Goal: Task Accomplishment & Management: Manage account settings

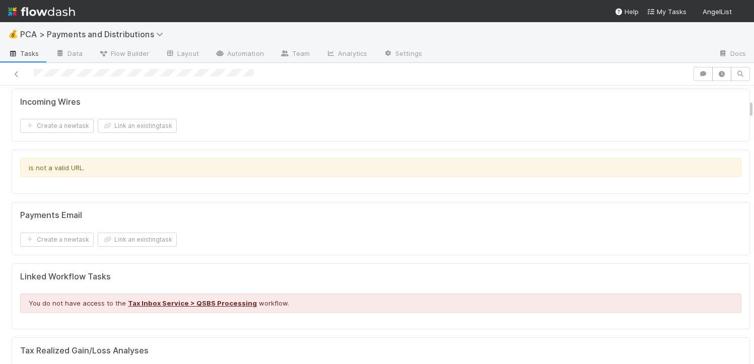
scroll to position [312, 0]
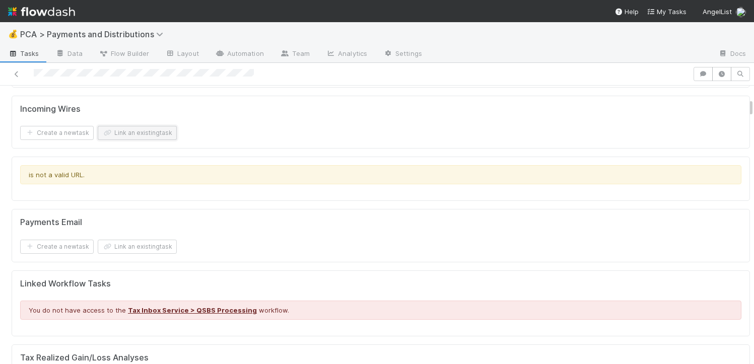
click at [146, 126] on button "Link an existing task" at bounding box center [137, 133] width 79 height 14
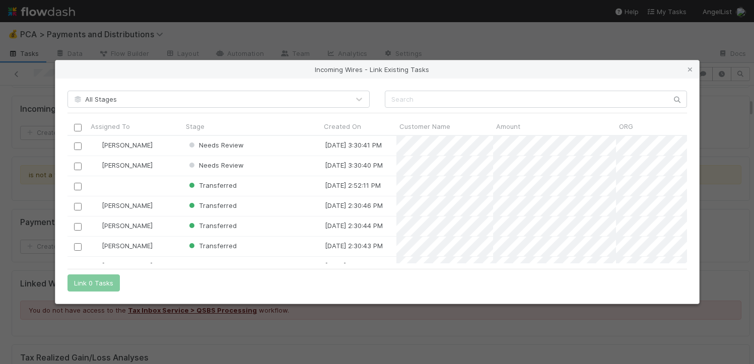
scroll to position [120, 612]
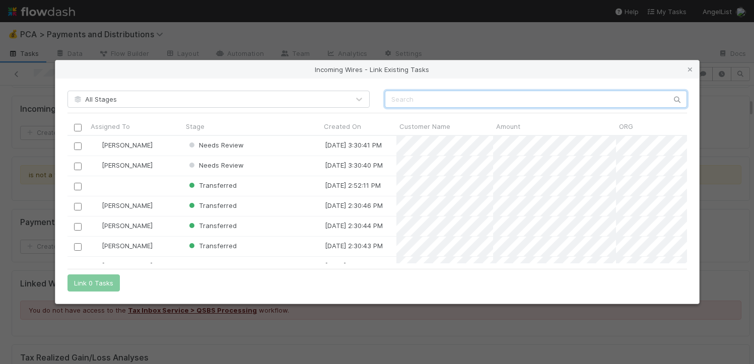
click at [435, 102] on input "text" at bounding box center [536, 99] width 302 height 17
paste input "527600.00"
type input "527600"
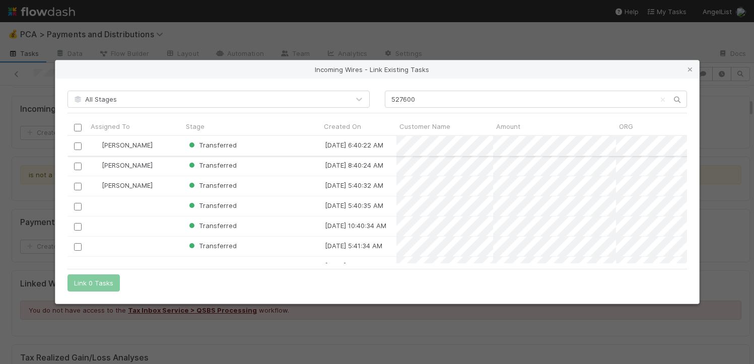
click at [78, 146] on input "checkbox" at bounding box center [78, 147] width 8 height 8
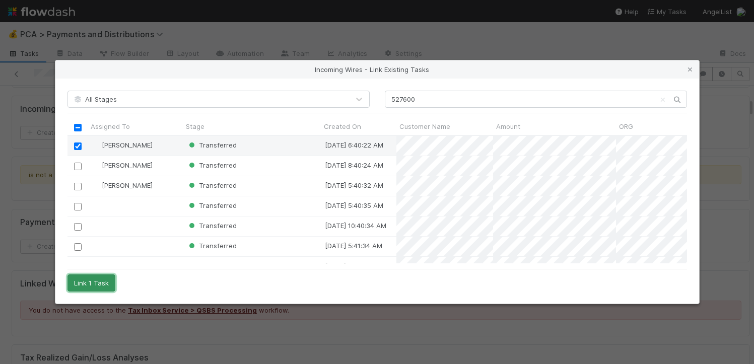
click at [93, 284] on button "Link 1 Task" at bounding box center [92, 283] width 48 height 17
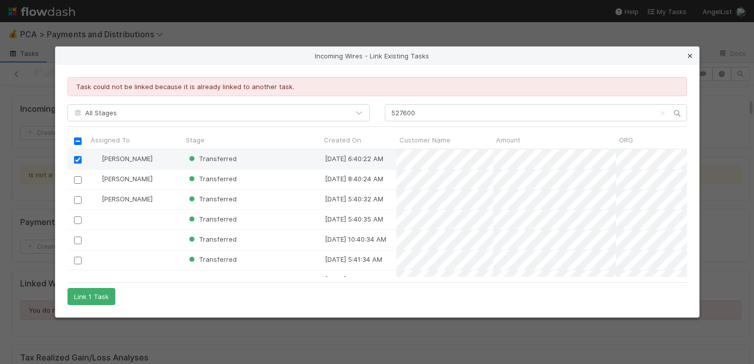
click at [691, 54] on icon at bounding box center [690, 56] width 10 height 7
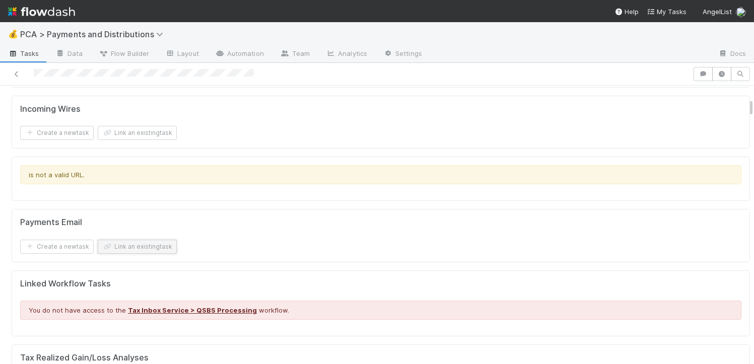
click at [142, 240] on button "Link an existing task" at bounding box center [137, 247] width 79 height 14
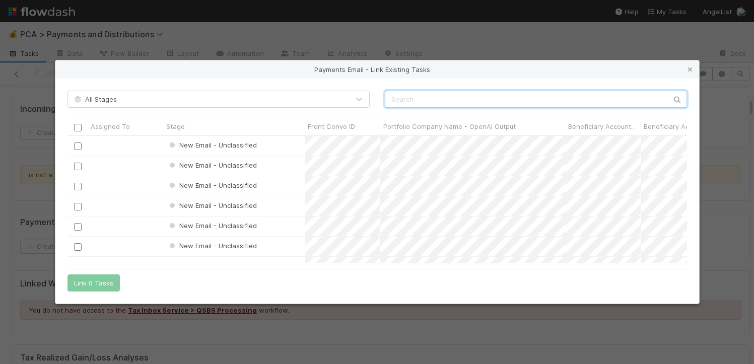
click at [514, 105] on input "text" at bounding box center [536, 99] width 302 height 17
paste input "527600.00"
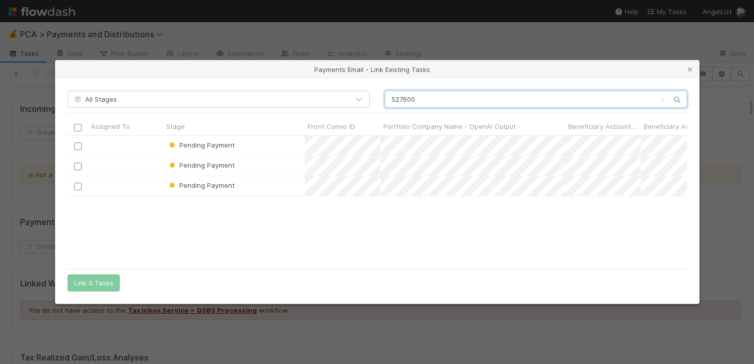
click at [401, 100] on input "527600" at bounding box center [536, 99] width 302 height 17
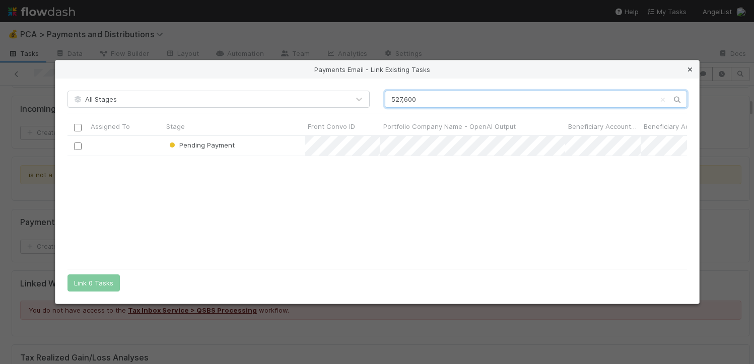
type input "527,600"
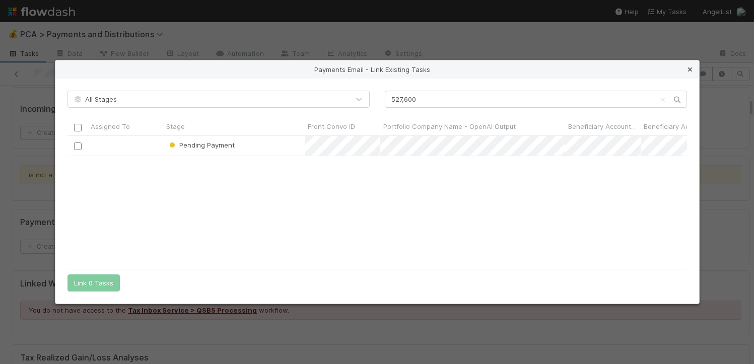
click at [689, 74] on link at bounding box center [690, 69] width 10 height 10
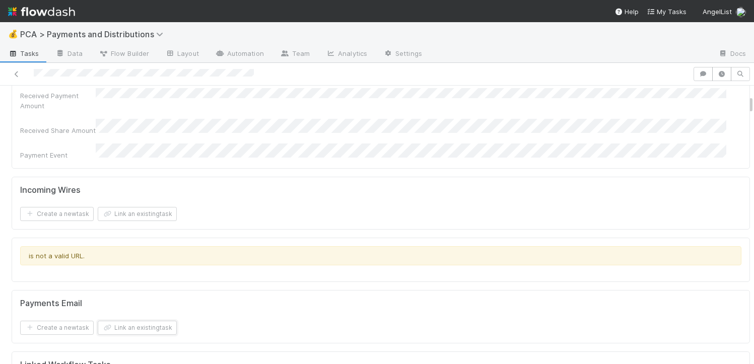
scroll to position [222, 0]
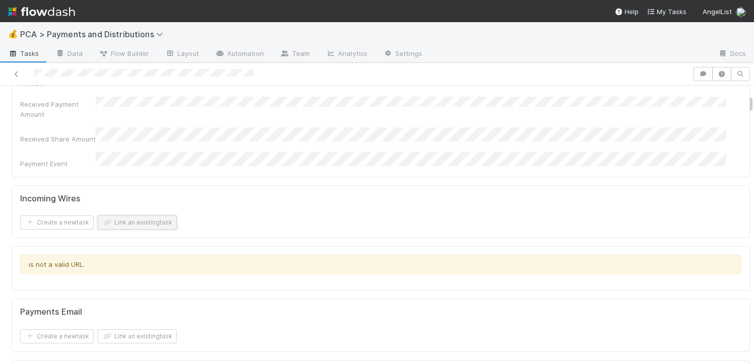
click at [134, 216] on button "Link an existing task" at bounding box center [137, 223] width 79 height 14
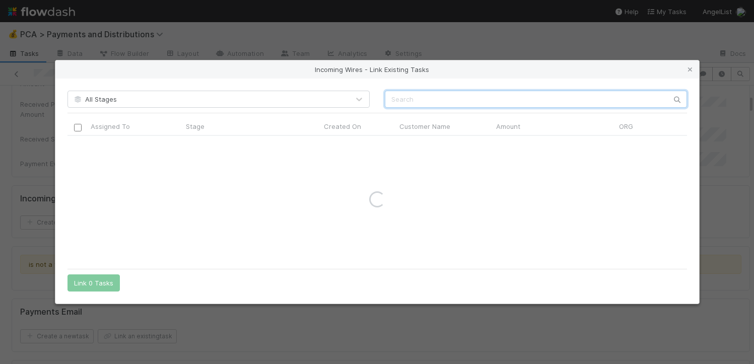
click at [422, 100] on input "text" at bounding box center [536, 99] width 302 height 17
paste input "527600.00"
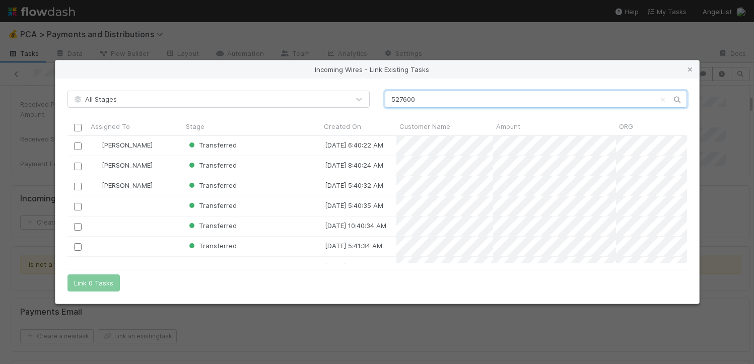
scroll to position [120, 612]
type input "527600"
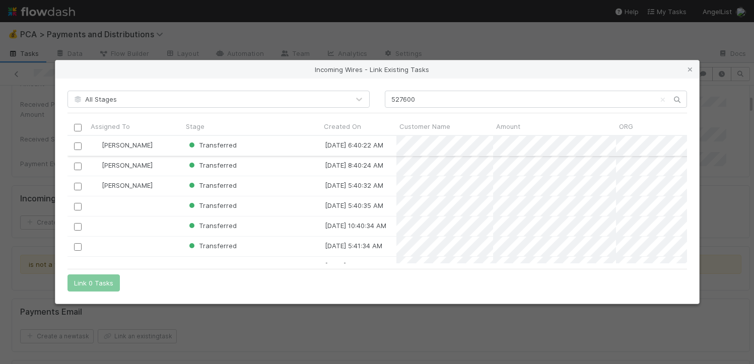
click at [70, 148] on div at bounding box center [78, 146] width 20 height 20
click at [77, 145] on input "checkbox" at bounding box center [78, 147] width 8 height 8
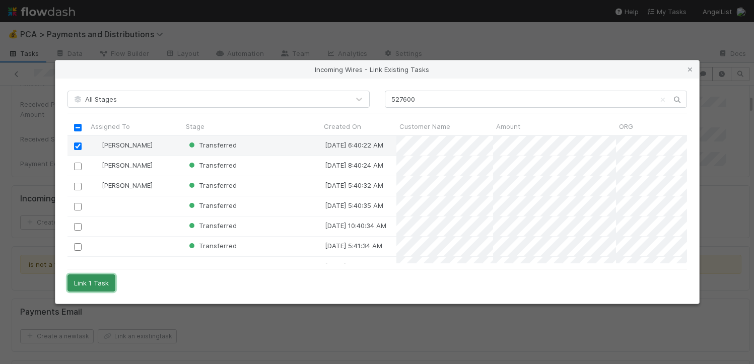
click at [89, 289] on button "Link 1 Task" at bounding box center [92, 283] width 48 height 17
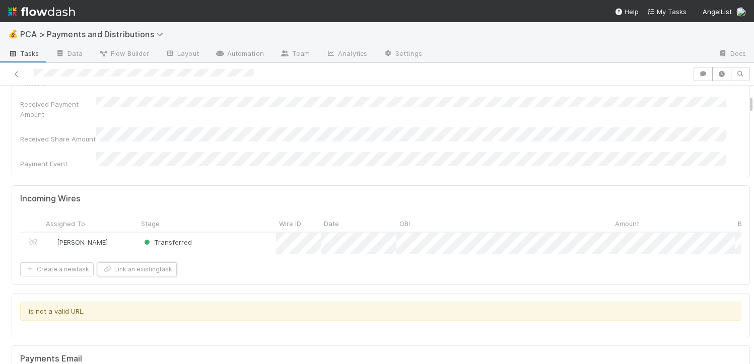
scroll to position [0, 0]
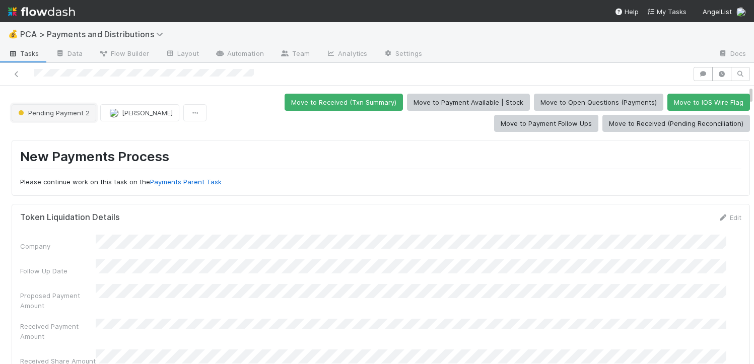
click at [72, 109] on span "Pending Payment 2" at bounding box center [53, 113] width 74 height 8
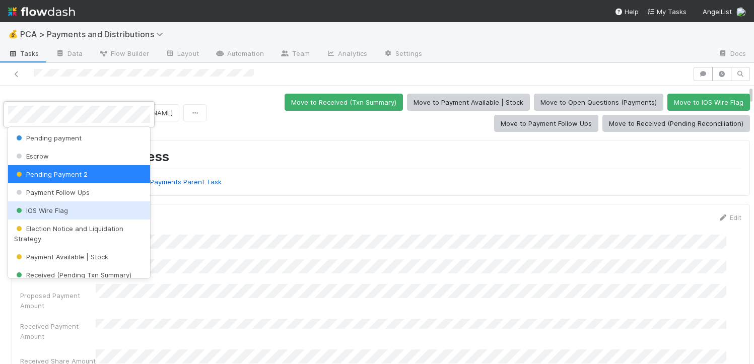
scroll to position [81, 0]
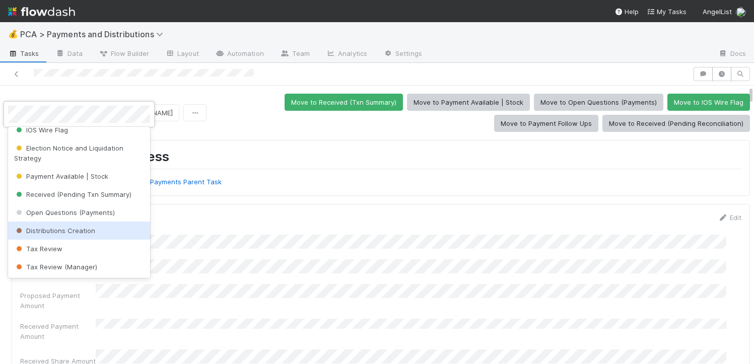
click at [73, 225] on div "Distributions Creation" at bounding box center [79, 231] width 142 height 18
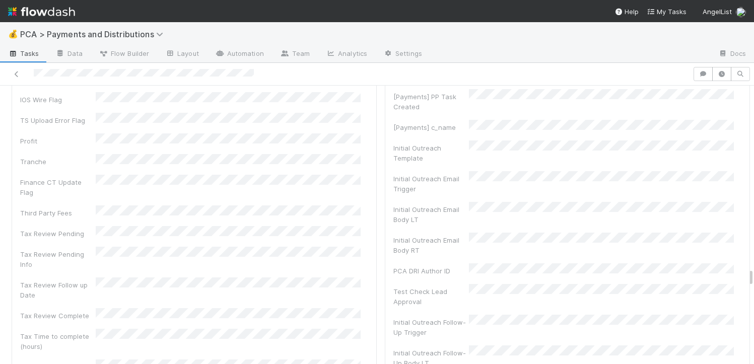
scroll to position [3875, 0]
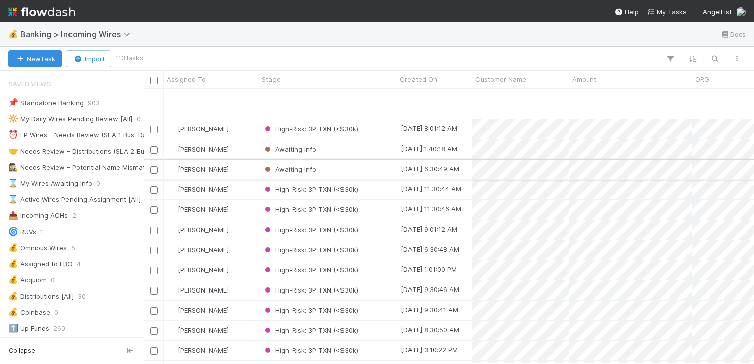
scroll to position [274, 0]
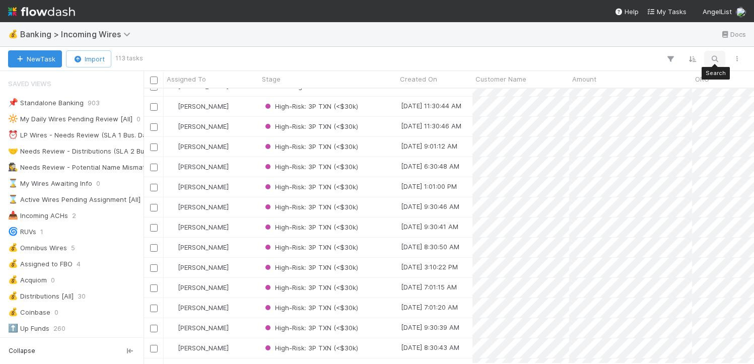
click at [717, 58] on icon "button" at bounding box center [715, 58] width 10 height 9
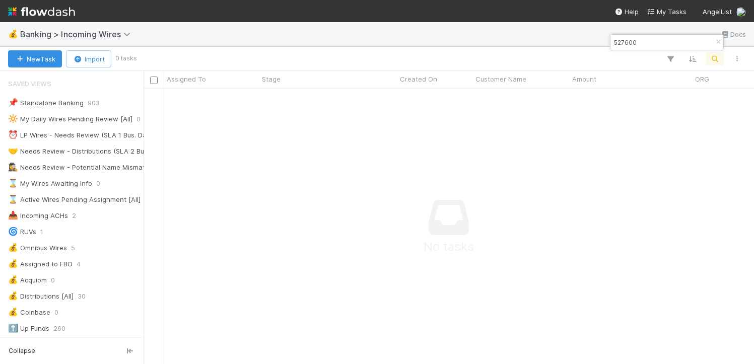
scroll to position [260, 603]
click at [625, 43] on input "527600" at bounding box center [662, 42] width 101 height 12
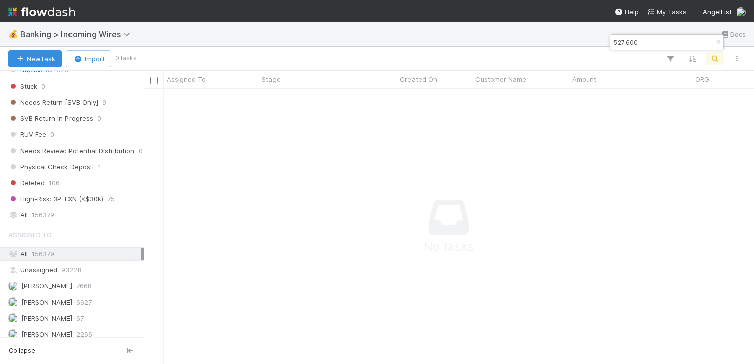
scroll to position [627, 0]
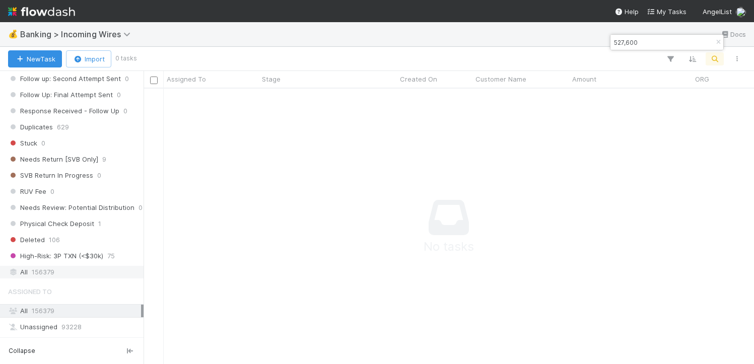
type input "527,600"
click at [47, 277] on span "156379" at bounding box center [43, 272] width 23 height 13
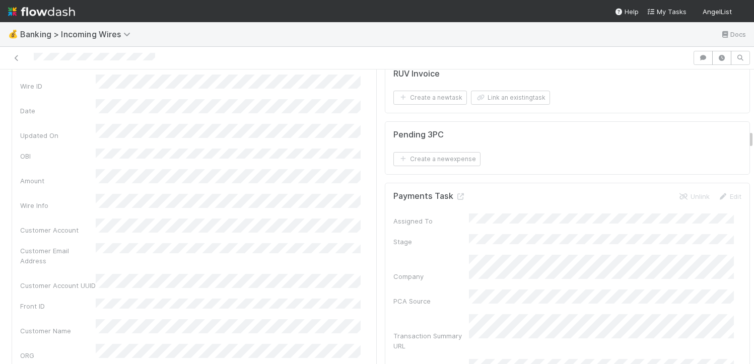
scroll to position [1217, 0]
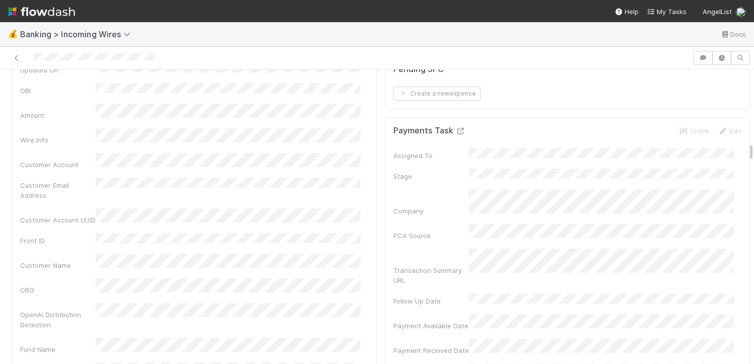
click at [455, 135] on icon at bounding box center [460, 131] width 10 height 7
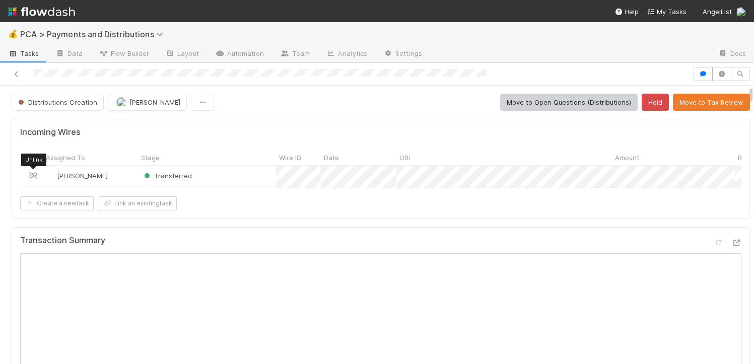
click at [31, 174] on icon at bounding box center [33, 175] width 10 height 7
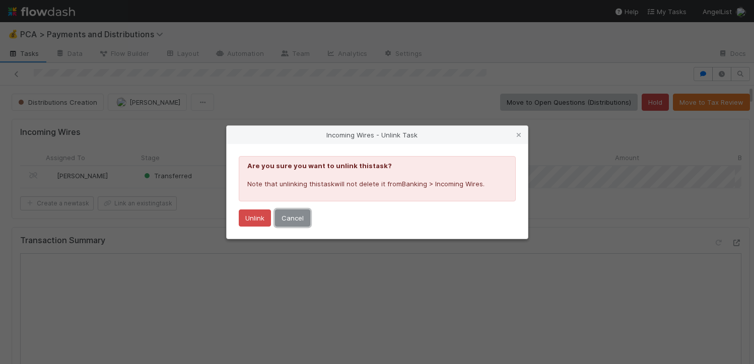
click at [300, 220] on button "Cancel" at bounding box center [292, 218] width 35 height 17
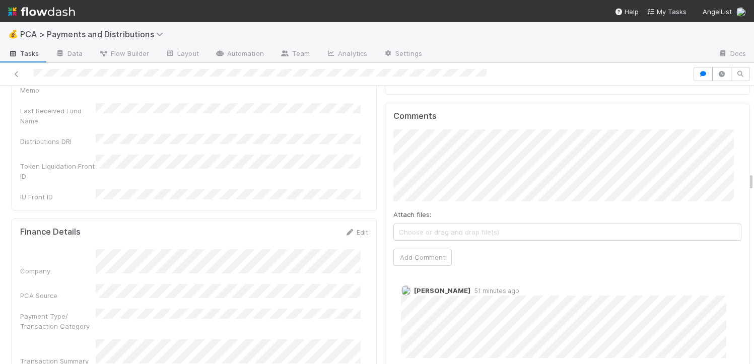
scroll to position [2258, 0]
click at [422, 251] on button "Add Comment" at bounding box center [422, 259] width 58 height 17
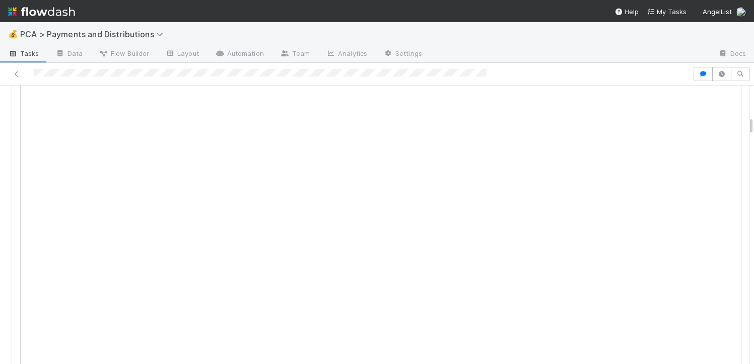
scroll to position [0, 0]
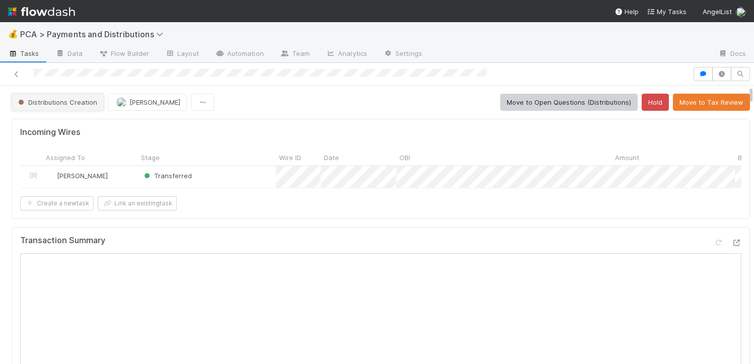
click at [74, 103] on span "Distributions Creation" at bounding box center [56, 102] width 81 height 8
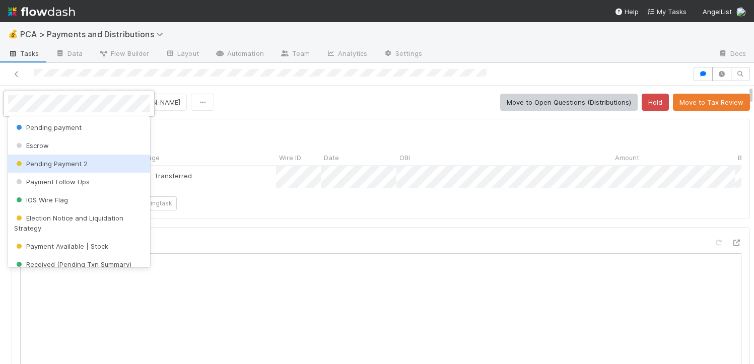
click at [61, 160] on span "Pending Payment 2" at bounding box center [51, 164] width 74 height 8
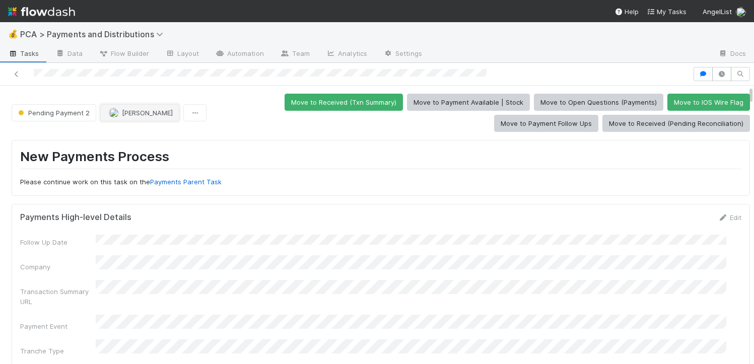
click at [151, 112] on span "Allison Donlevy" at bounding box center [147, 113] width 51 height 8
click at [288, 182] on div at bounding box center [377, 182] width 754 height 364
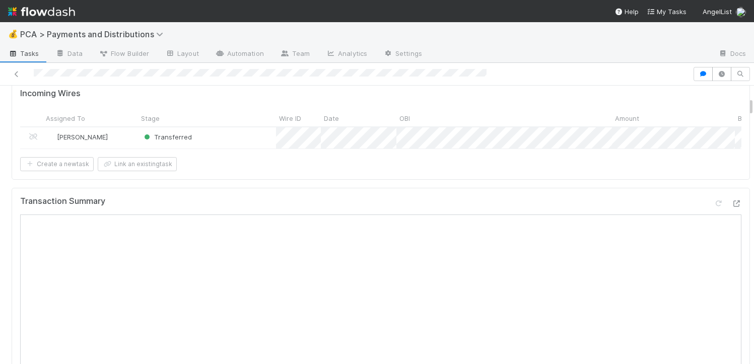
scroll to position [316, 0]
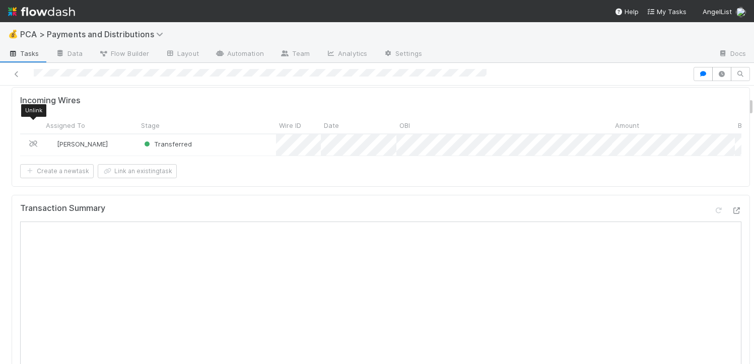
click at [34, 141] on icon at bounding box center [33, 144] width 10 height 7
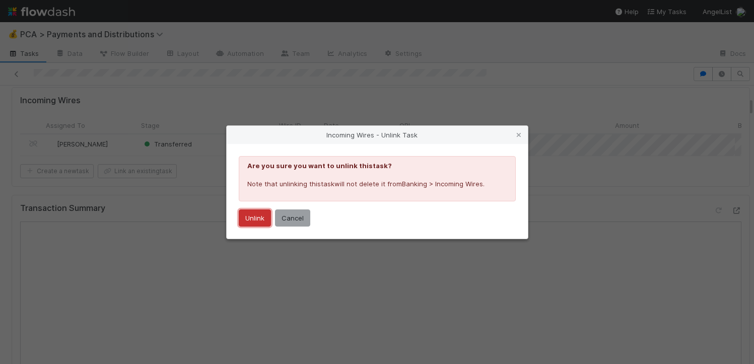
click at [261, 216] on button "Unlink" at bounding box center [255, 218] width 32 height 17
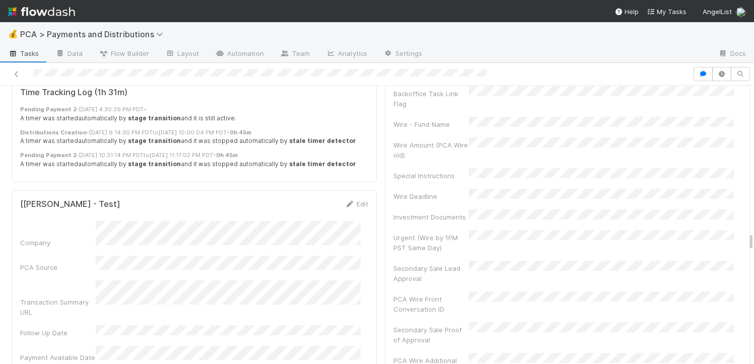
scroll to position [4146, 0]
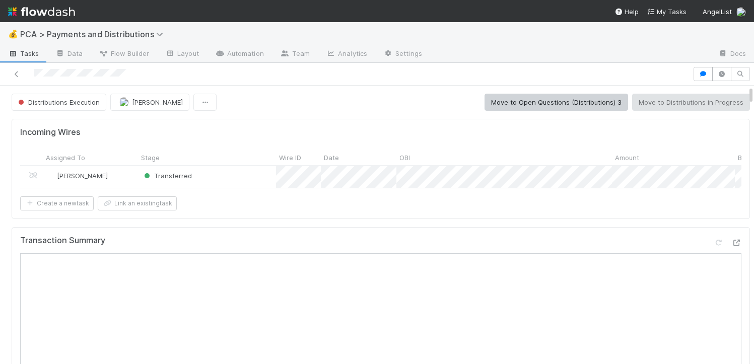
click at [732, 246] on icon at bounding box center [737, 243] width 10 height 7
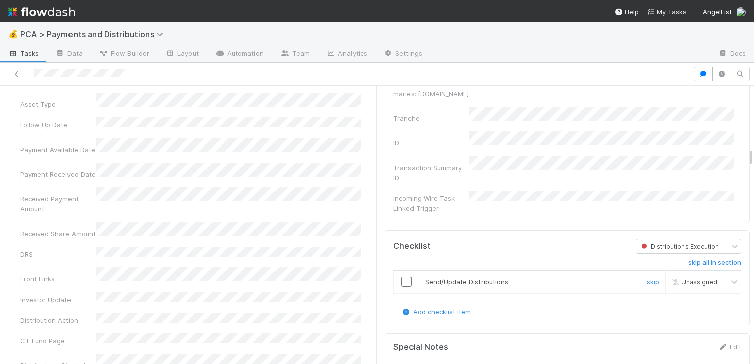
scroll to position [1631, 0]
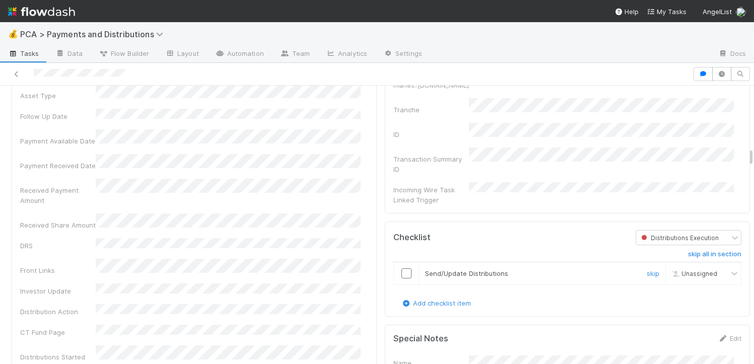
click at [394, 269] on td at bounding box center [406, 273] width 25 height 23
click at [402, 269] on input "checkbox" at bounding box center [407, 274] width 10 height 10
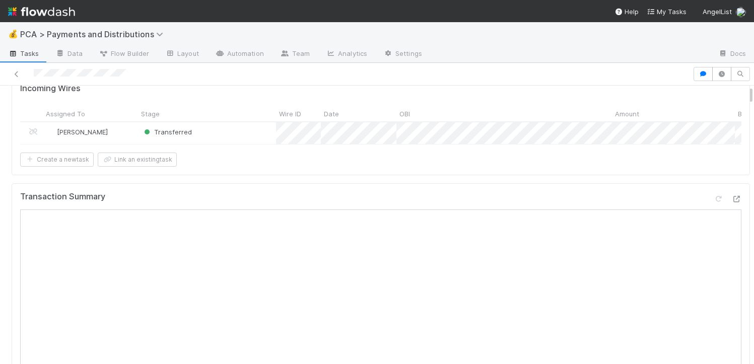
scroll to position [0, 0]
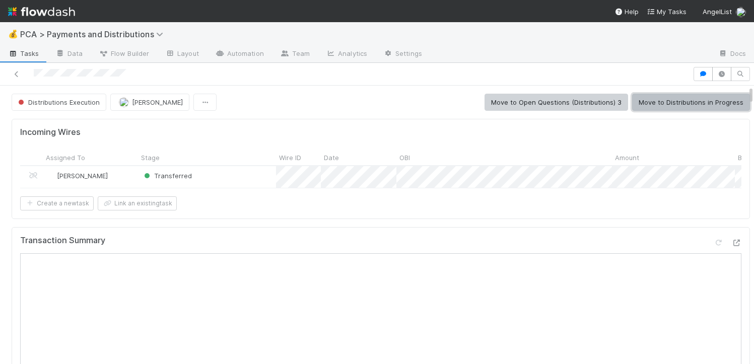
click at [703, 100] on button "Move to Distributions in Progress" at bounding box center [691, 102] width 118 height 17
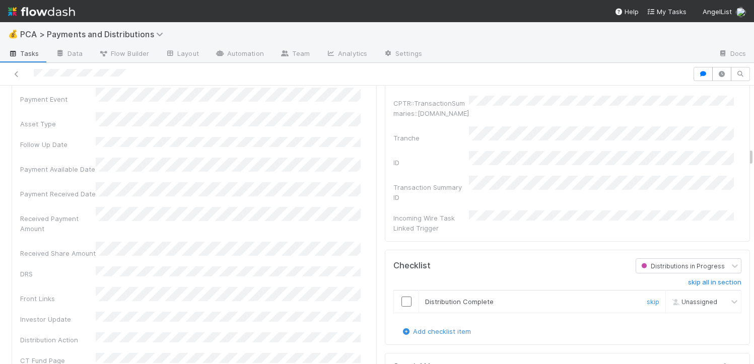
scroll to position [1584, 0]
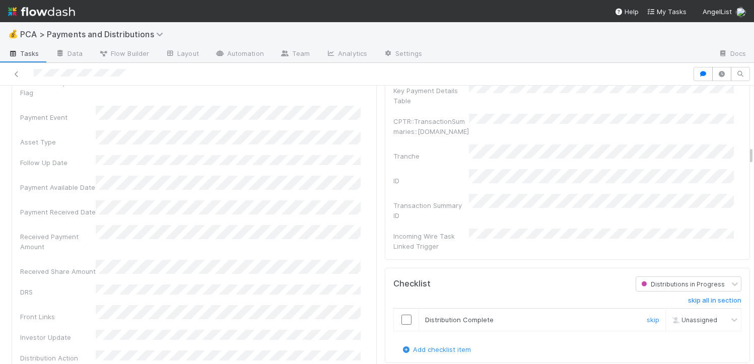
click at [402, 315] on input "checkbox" at bounding box center [407, 320] width 10 height 10
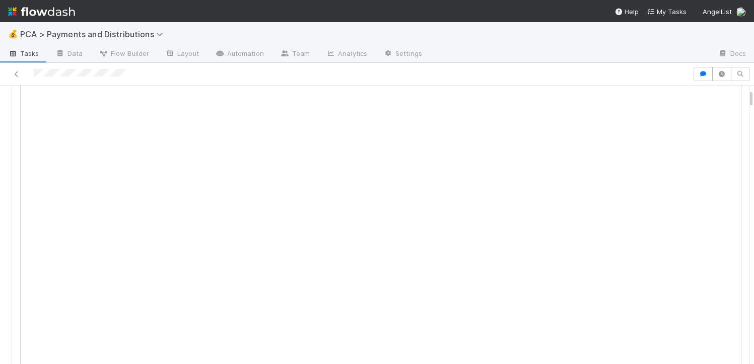
scroll to position [0, 0]
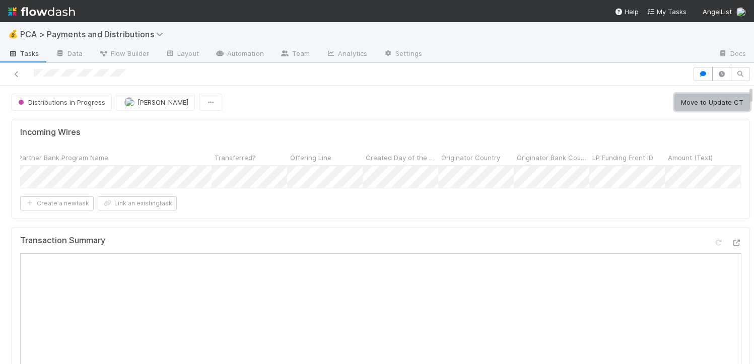
click at [686, 99] on button "Move to Update CT" at bounding box center [713, 102] width 76 height 17
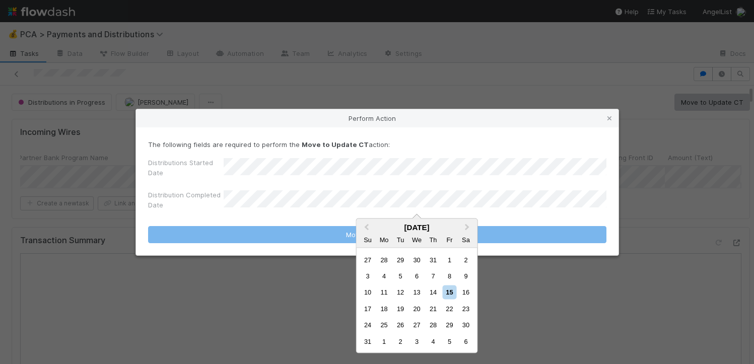
click at [451, 288] on div "15" at bounding box center [450, 293] width 14 height 14
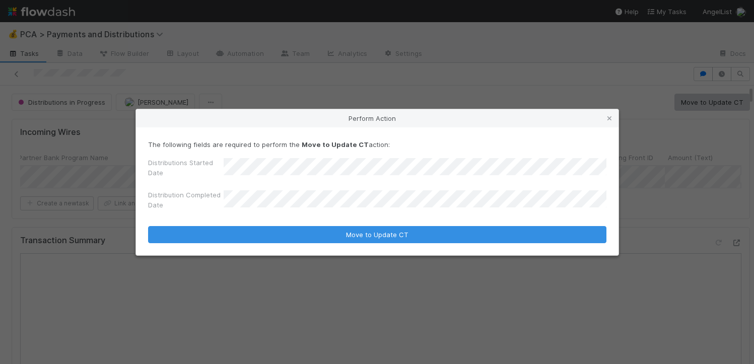
click at [148, 226] on button "Move to Update CT" at bounding box center [377, 234] width 458 height 17
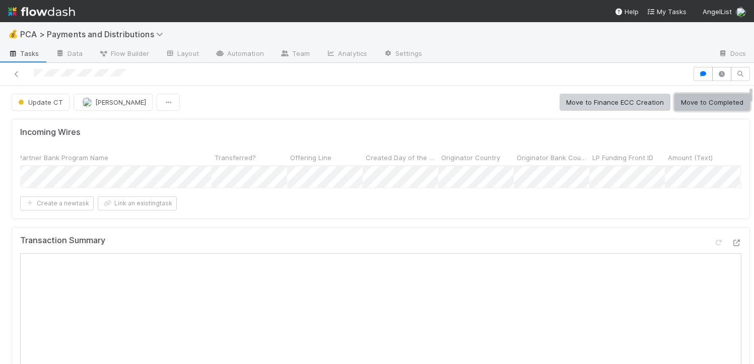
click at [723, 100] on button "Move to Completed" at bounding box center [713, 102] width 76 height 17
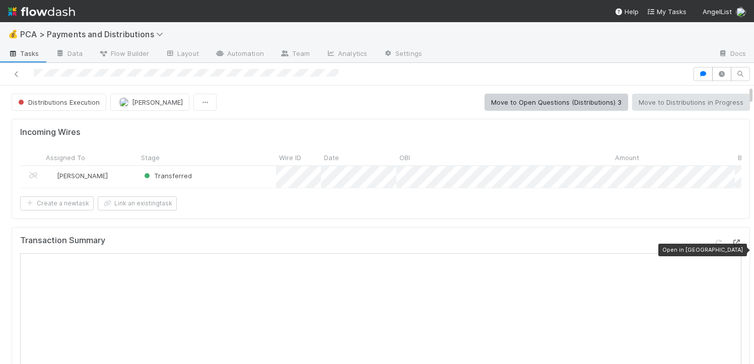
click at [732, 246] on icon at bounding box center [737, 243] width 10 height 7
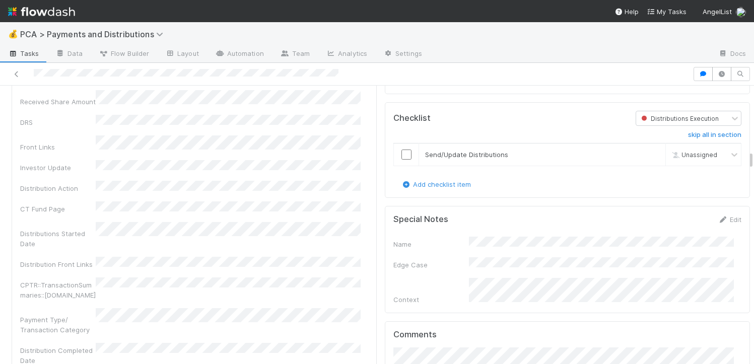
scroll to position [1686, 0]
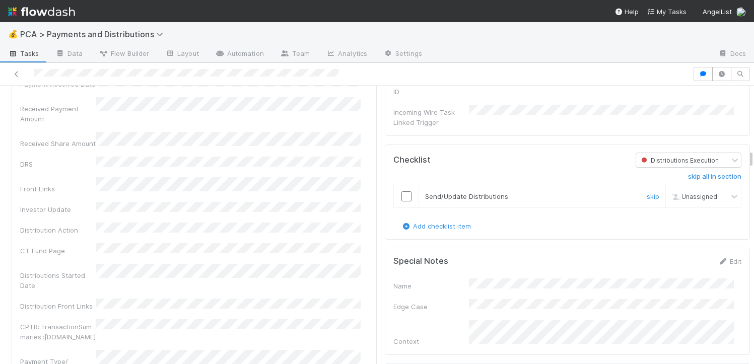
click at [402, 191] on input "checkbox" at bounding box center [407, 196] width 10 height 10
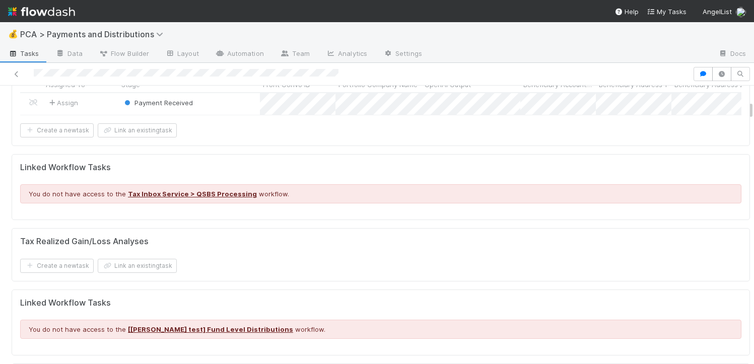
scroll to position [0, 0]
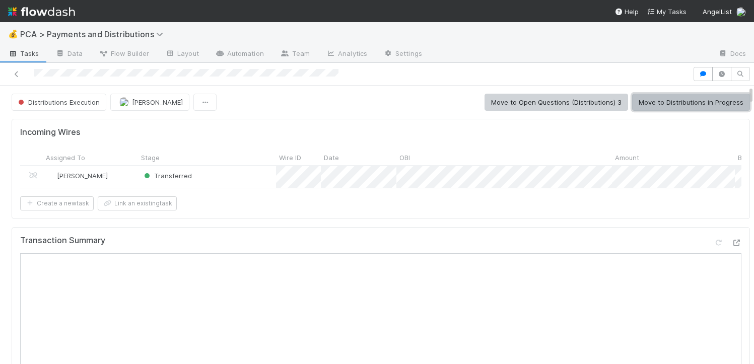
click at [666, 103] on button "Move to Distributions in Progress" at bounding box center [691, 102] width 118 height 17
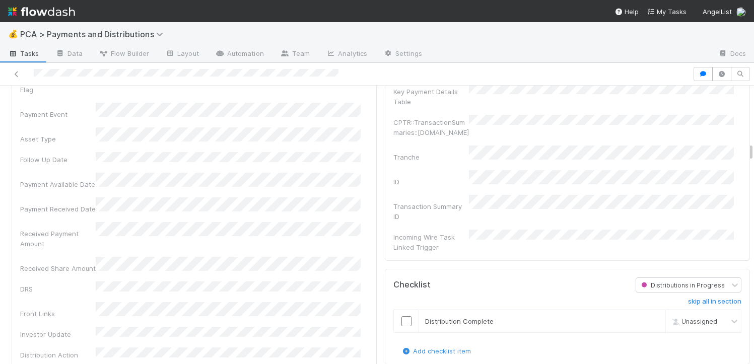
scroll to position [1742, 0]
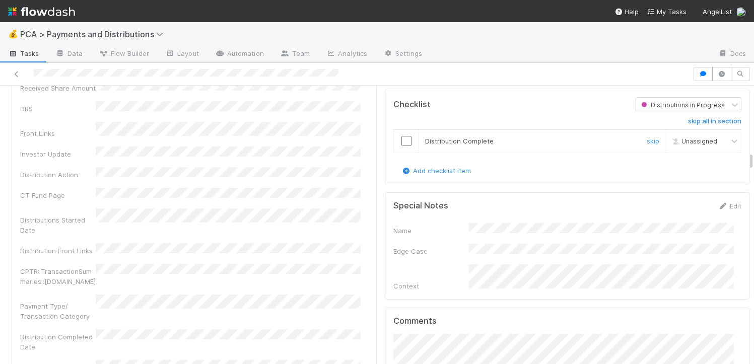
click at [403, 136] on input "checkbox" at bounding box center [407, 141] width 10 height 10
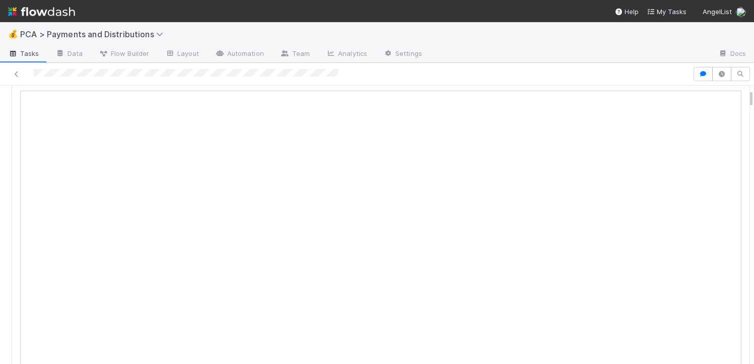
scroll to position [0, 0]
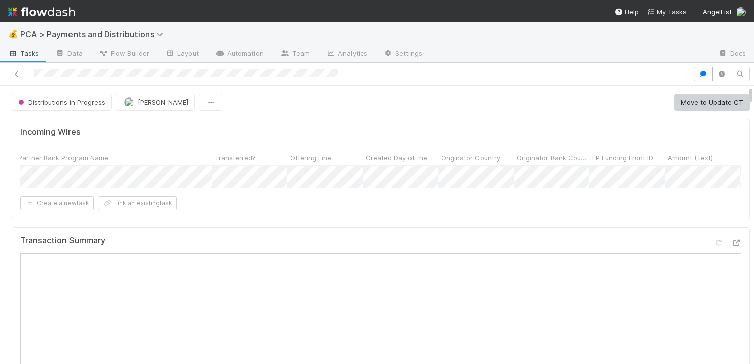
click at [693, 99] on button "Move to Update CT" at bounding box center [713, 102] width 76 height 17
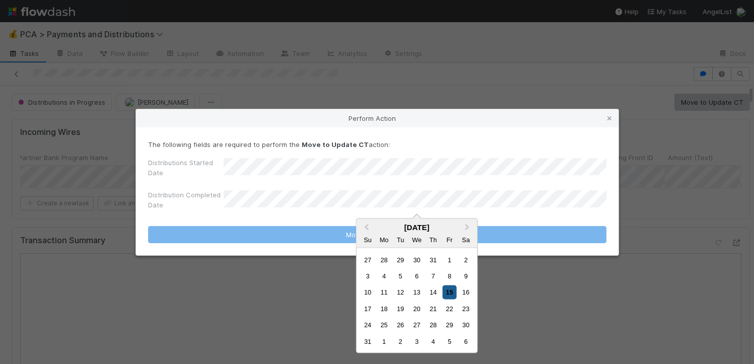
click at [449, 295] on div "15" at bounding box center [450, 293] width 14 height 14
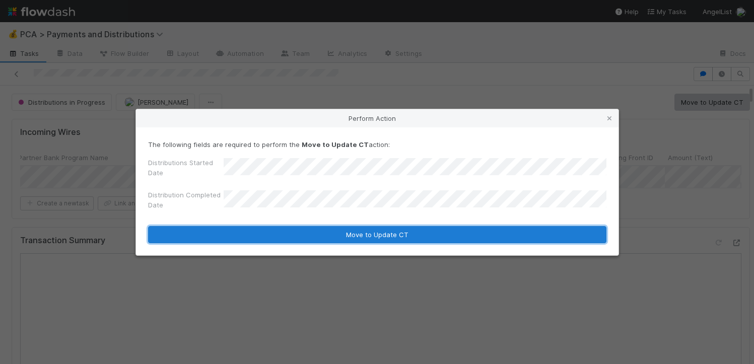
click at [428, 238] on button "Move to Update CT" at bounding box center [377, 234] width 458 height 17
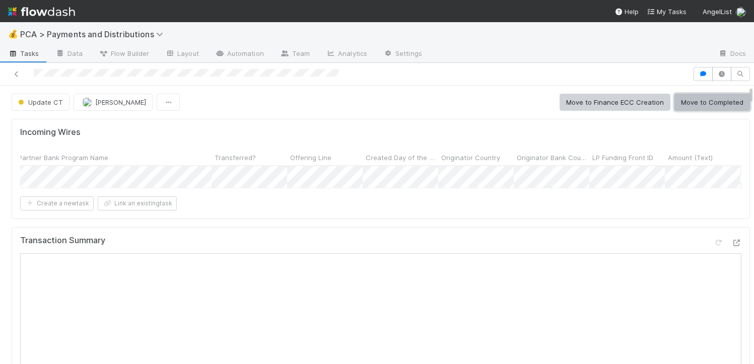
click at [711, 107] on button "Move to Completed" at bounding box center [713, 102] width 76 height 17
